Goal: Find specific page/section: Find specific page/section

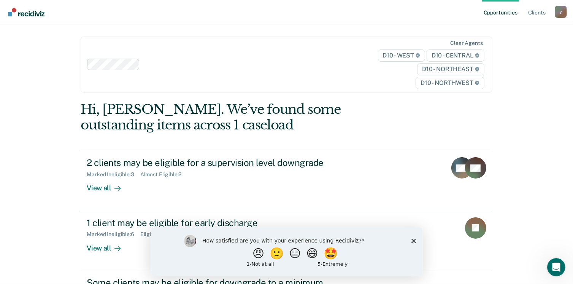
click at [414, 240] on icon "Close survey" at bounding box center [413, 240] width 5 height 5
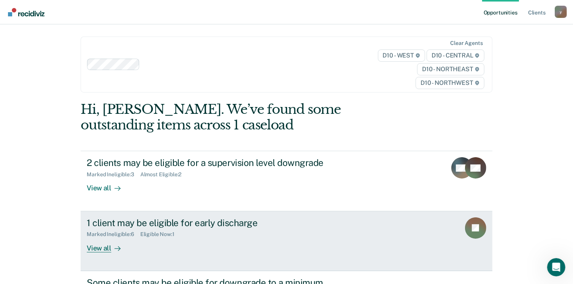
click at [103, 251] on div "View all" at bounding box center [108, 244] width 43 height 15
